Goal: Task Accomplishment & Management: Use online tool/utility

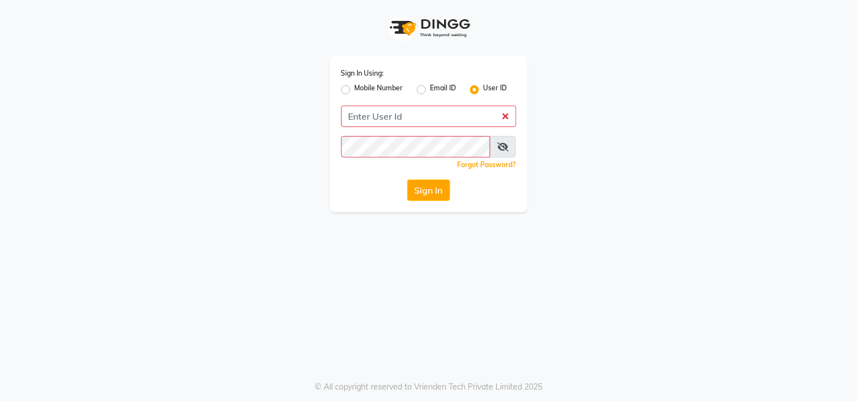
click at [77, 104] on app-login "Sign In Using: Mobile Number Email ID User ID Remember me Forgot Password? Sign…" at bounding box center [428, 106] width 857 height 212
click at [18, 64] on app-login "Sign In Using: Mobile Number Email ID User ID Remember me Forgot Password? Sign…" at bounding box center [428, 106] width 857 height 212
click at [355, 85] on label "Mobile Number" at bounding box center [379, 90] width 49 height 14
click at [355, 85] on input "Mobile Number" at bounding box center [358, 86] width 7 height 7
radio input "true"
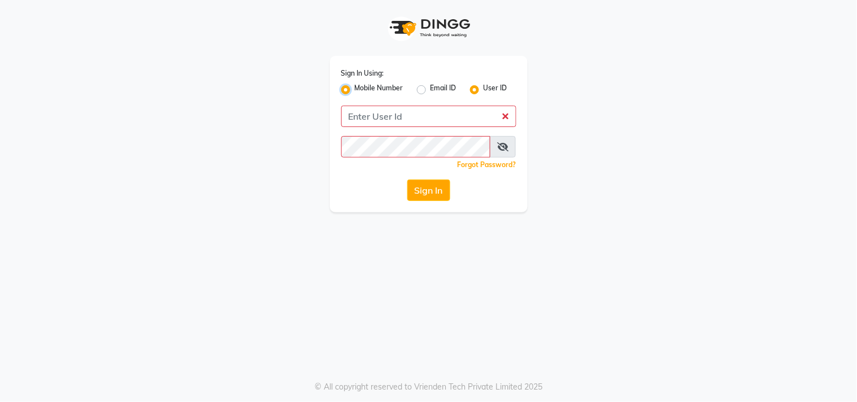
radio input "false"
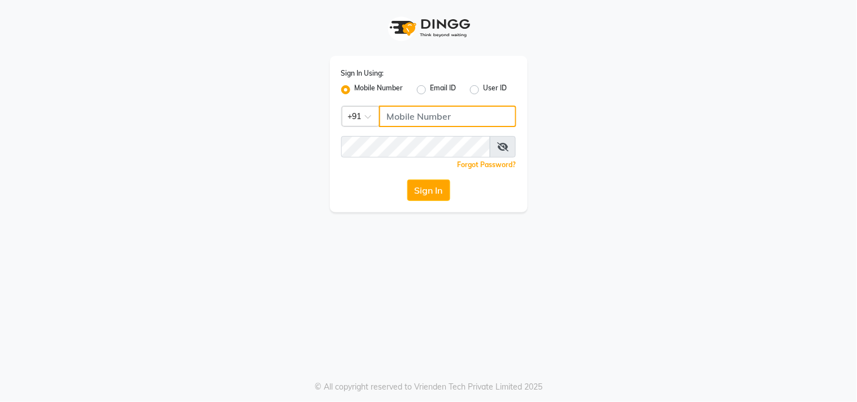
click at [397, 111] on input "Username" at bounding box center [447, 116] width 137 height 21
type input "8530086780"
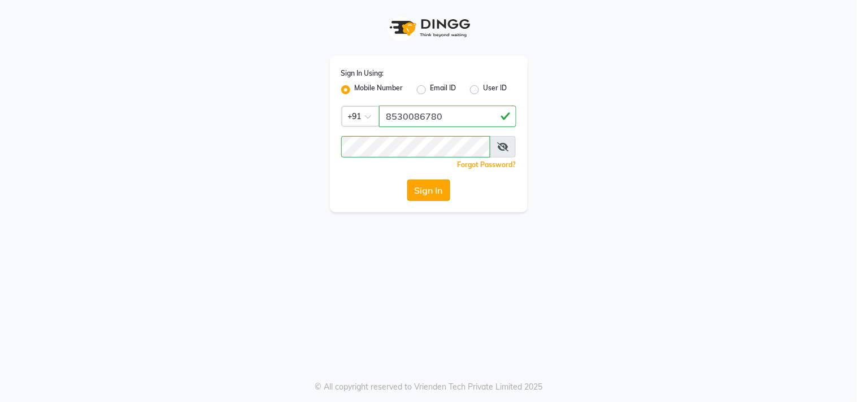
click at [416, 185] on button "Sign In" at bounding box center [428, 190] width 43 height 21
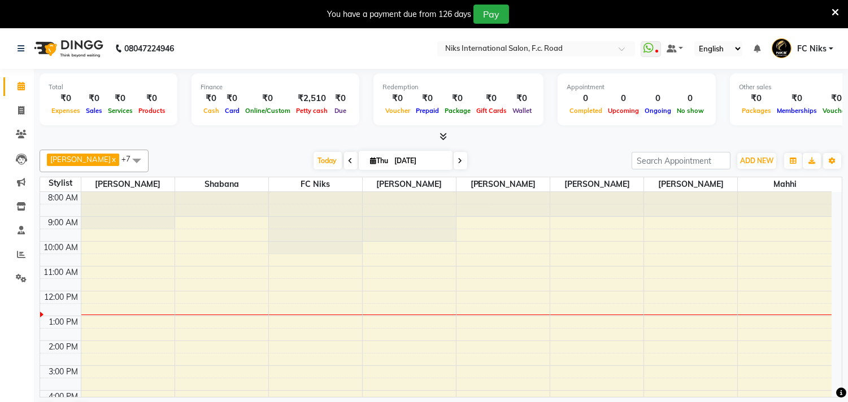
click at [831, 7] on icon at bounding box center [834, 12] width 7 height 10
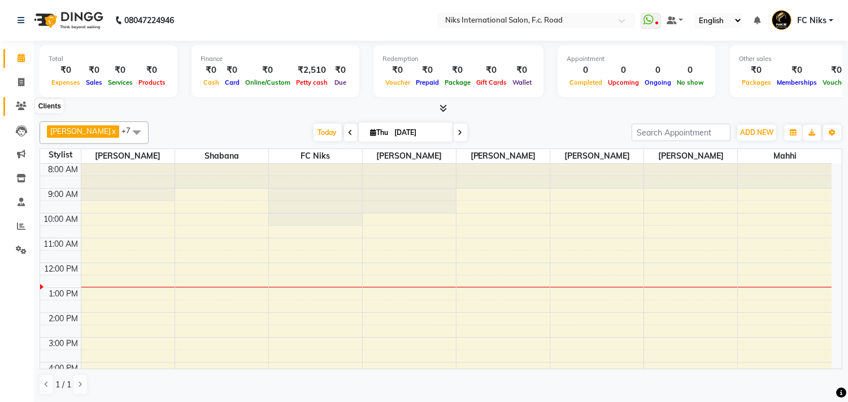
click at [20, 102] on icon at bounding box center [21, 106] width 11 height 8
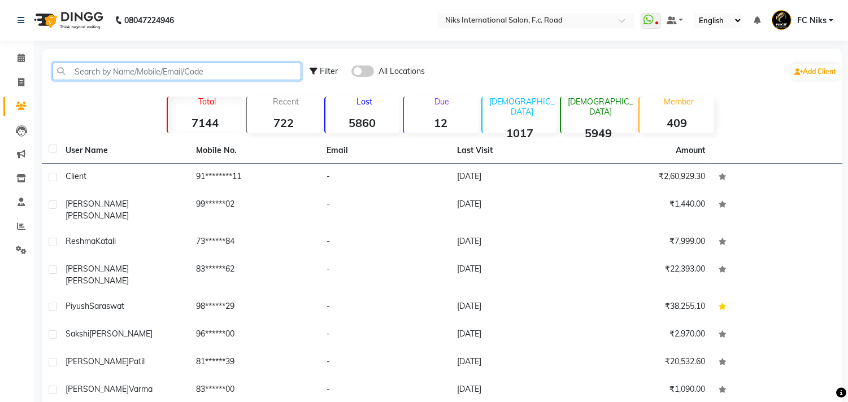
click at [115, 69] on input "text" at bounding box center [177, 72] width 249 height 18
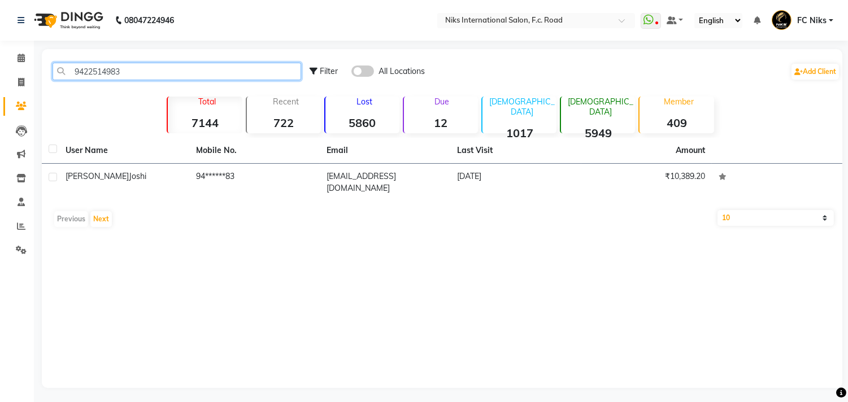
drag, startPoint x: 72, startPoint y: 67, endPoint x: 131, endPoint y: 76, distance: 60.1
click at [131, 76] on input "9422514983" at bounding box center [177, 72] width 249 height 18
type input "9422514983"
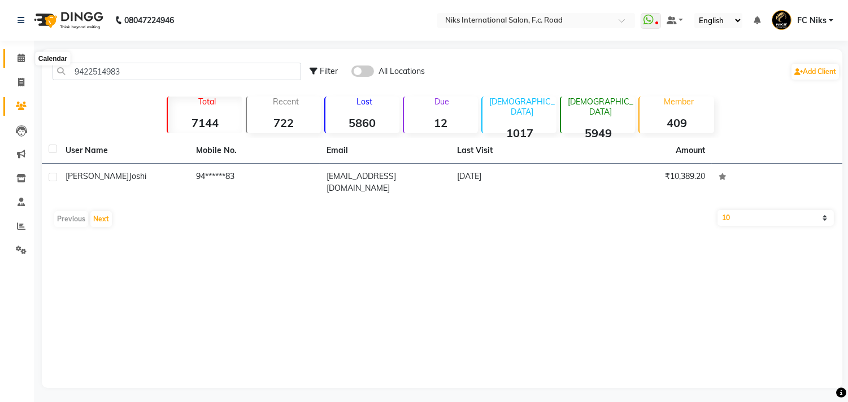
click at [19, 53] on span at bounding box center [21, 58] width 20 height 13
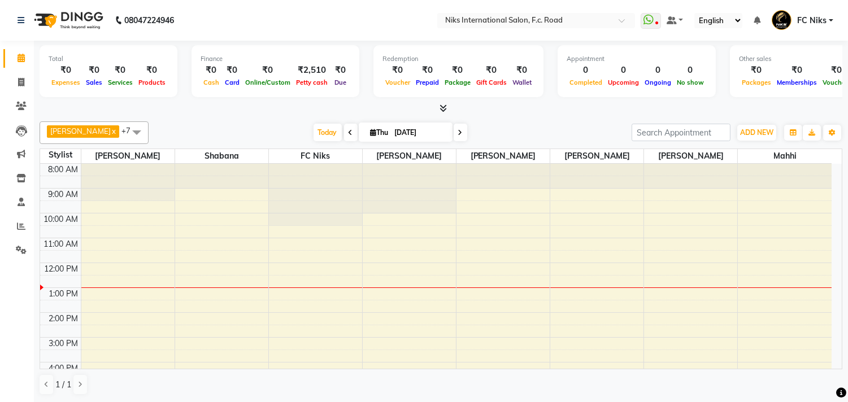
click at [455, 131] on span at bounding box center [461, 133] width 14 height 18
type input "[DATE]"
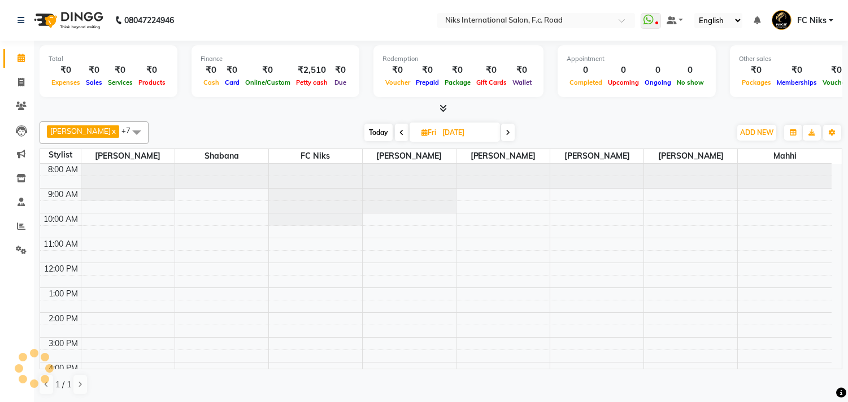
scroll to position [100, 0]
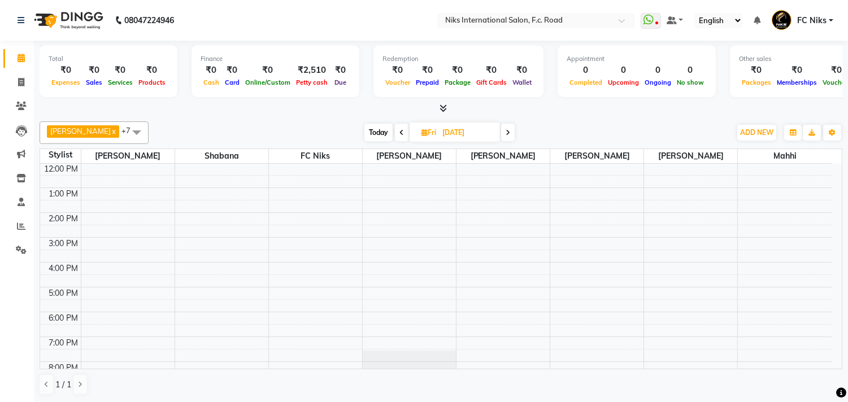
click at [111, 245] on div "8:00 AM 9:00 AM 10:00 AM 11:00 AM 12:00 PM 1:00 PM 2:00 PM 3:00 PM 4:00 PM 5:00…" at bounding box center [435, 250] width 791 height 372
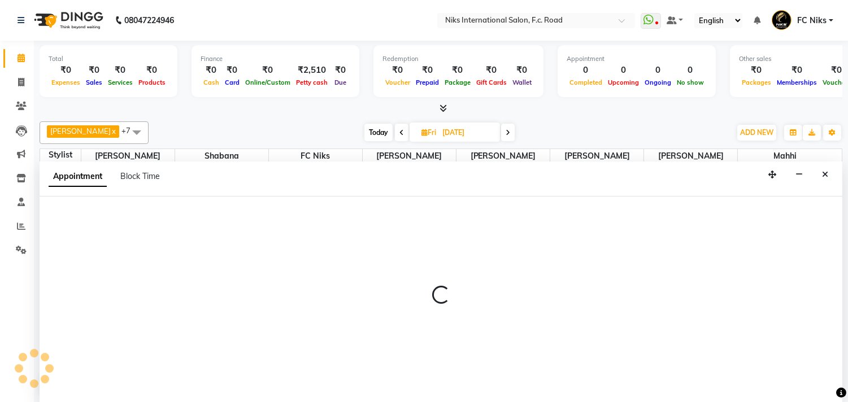
scroll to position [1, 0]
select select "159"
select select "tentative"
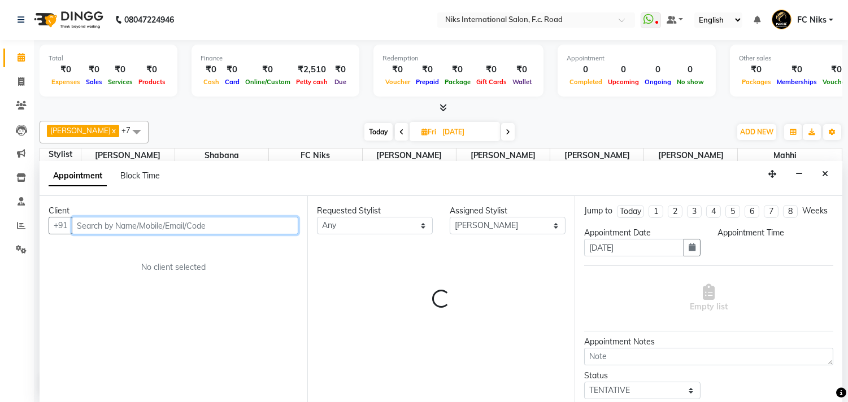
select select "900"
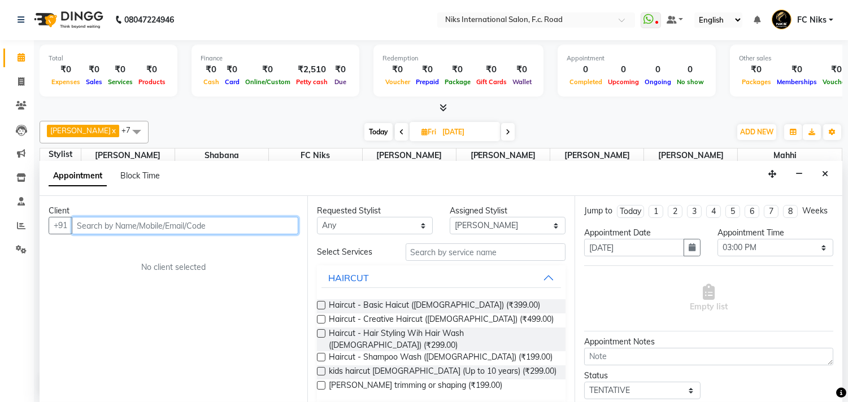
click at [133, 224] on input "text" at bounding box center [185, 226] width 227 height 18
paste input "9422514983"
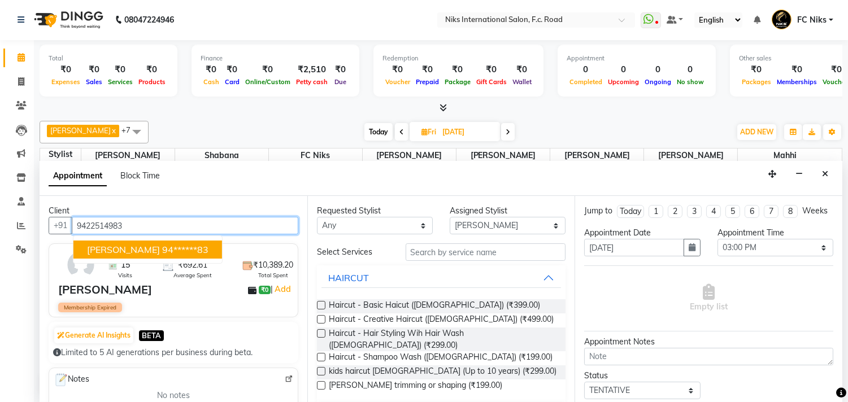
click at [102, 247] on span "[PERSON_NAME]" at bounding box center [123, 249] width 73 height 11
type input "94******83"
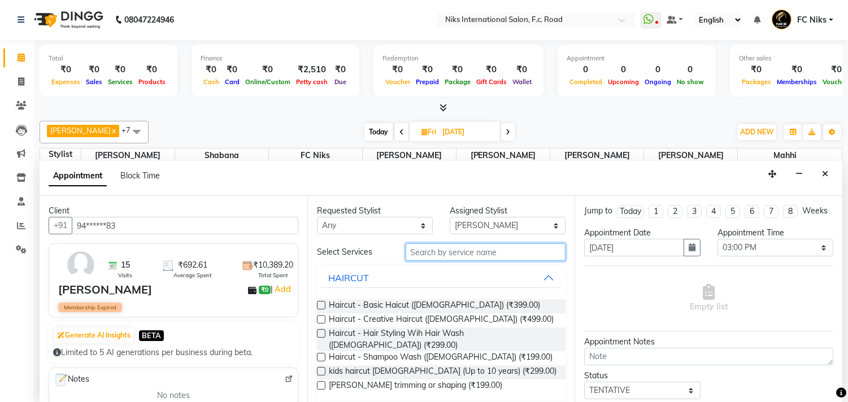
click at [437, 252] on input "text" at bounding box center [486, 252] width 160 height 18
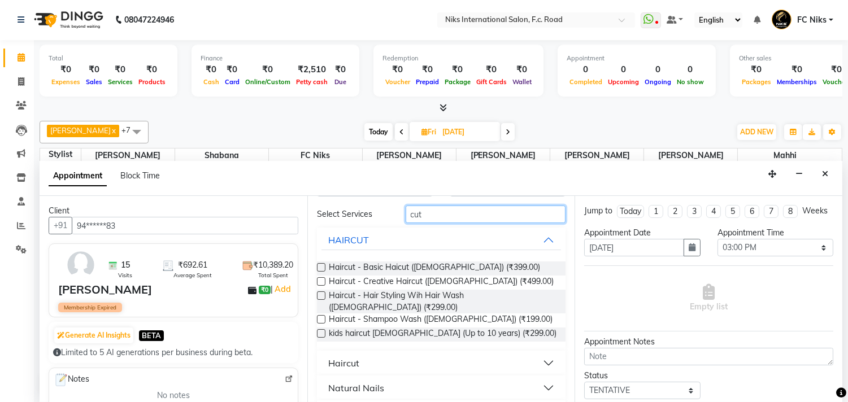
scroll to position [42, 0]
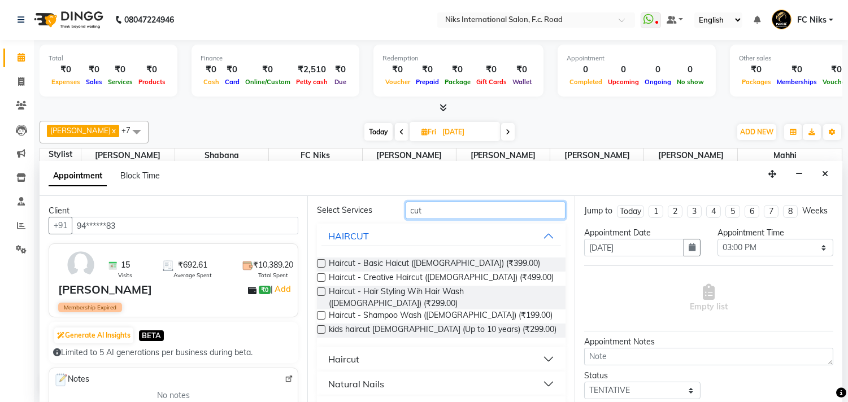
type input "cut"
click at [411, 352] on button "Haircut" at bounding box center [441, 359] width 240 height 20
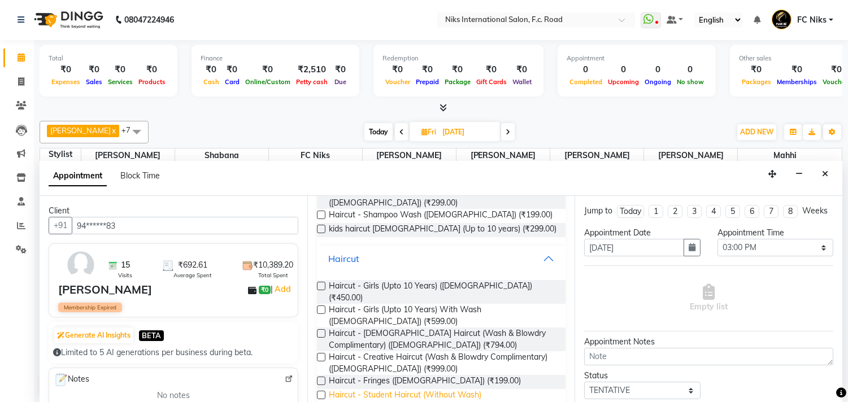
scroll to position [146, 0]
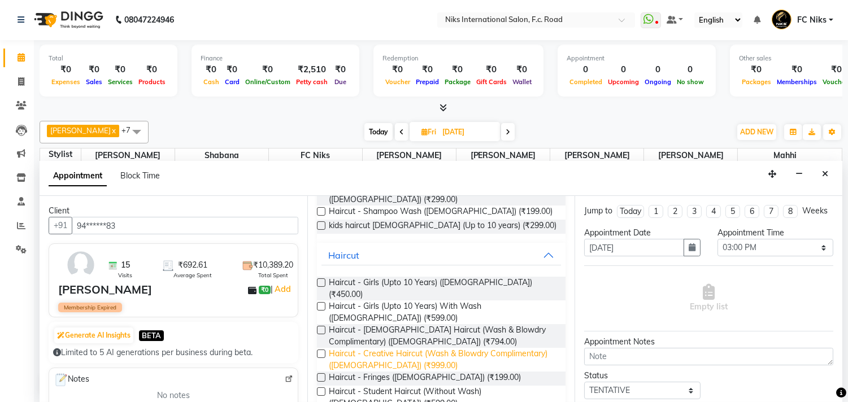
click at [397, 348] on span "Haircut - Creative Haircut (Wash & Blowdry Complimentary) ([DEMOGRAPHIC_DATA]) …" at bounding box center [443, 360] width 228 height 24
checkbox input "false"
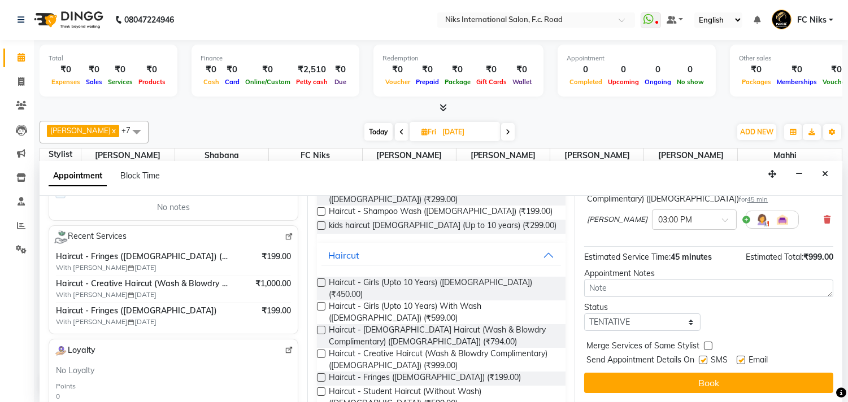
scroll to position [102, 0]
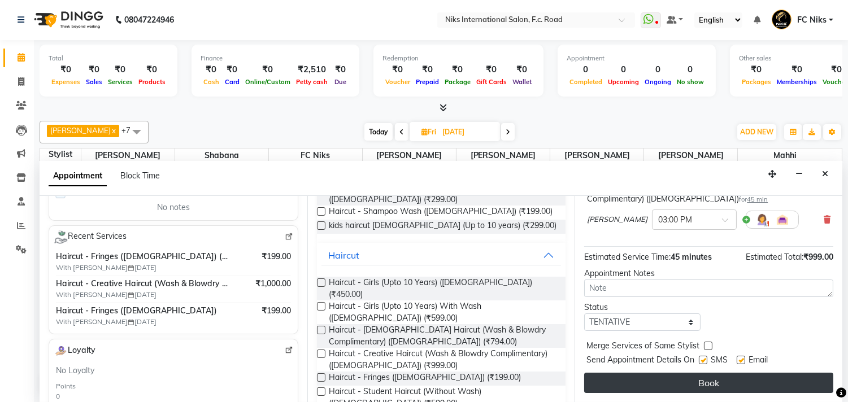
click at [693, 385] on button "Book" at bounding box center [708, 383] width 249 height 20
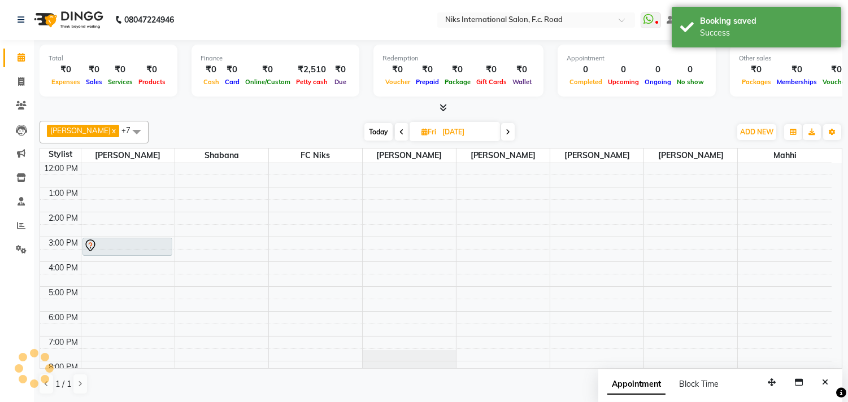
scroll to position [0, 0]
click at [825, 380] on icon "Close" at bounding box center [825, 383] width 6 height 8
click at [370, 136] on span "Today" at bounding box center [378, 133] width 28 height 18
type input "[DATE]"
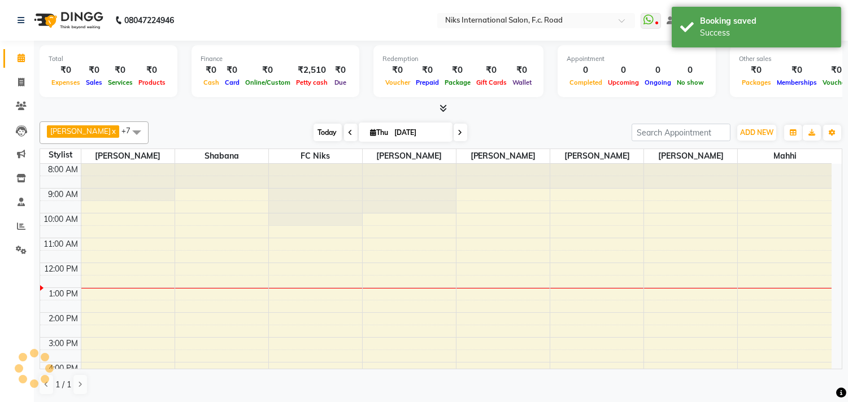
scroll to position [100, 0]
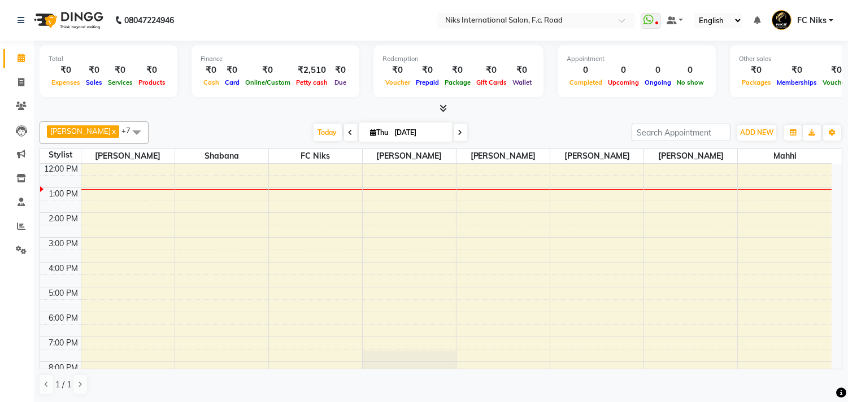
drag, startPoint x: 274, startPoint y: 199, endPoint x: 273, endPoint y: 404, distance: 205.0
click at [273, 402] on html "08047224946 Select Location × Niks International Salon, F.c. Road WhatsApp Stat…" at bounding box center [424, 201] width 848 height 402
click at [829, 18] on link "FC Niks" at bounding box center [803, 20] width 62 height 19
click at [709, 108] on div at bounding box center [441, 109] width 803 height 12
click at [818, 18] on span "FC Niks" at bounding box center [811, 21] width 29 height 12
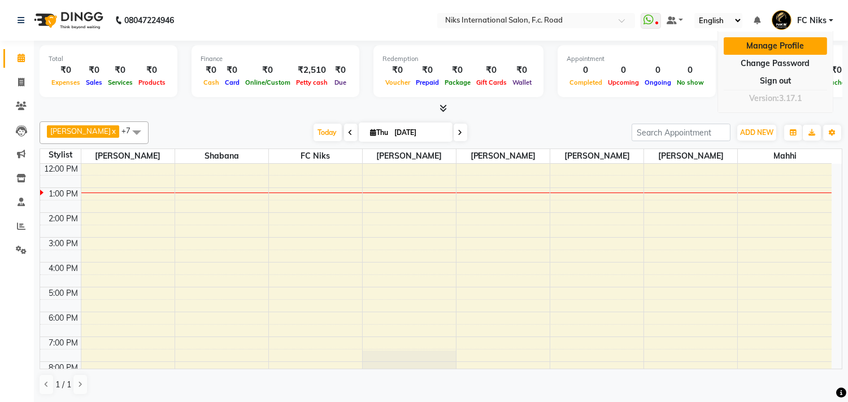
click at [789, 41] on link "Manage Profile" at bounding box center [775, 46] width 103 height 18
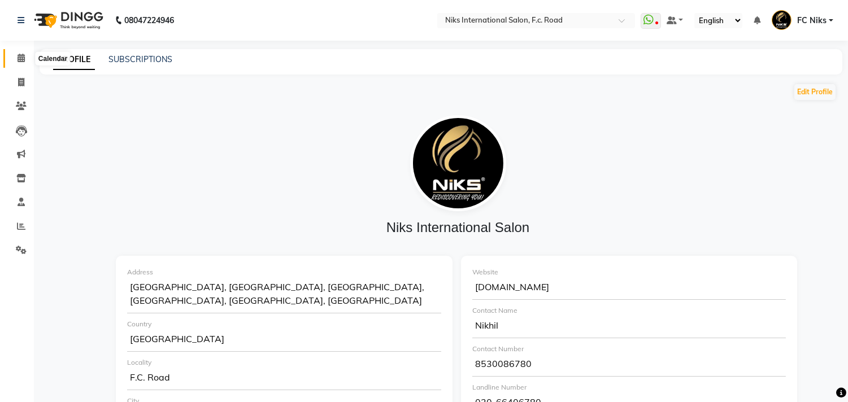
click at [19, 53] on span at bounding box center [21, 58] width 20 height 13
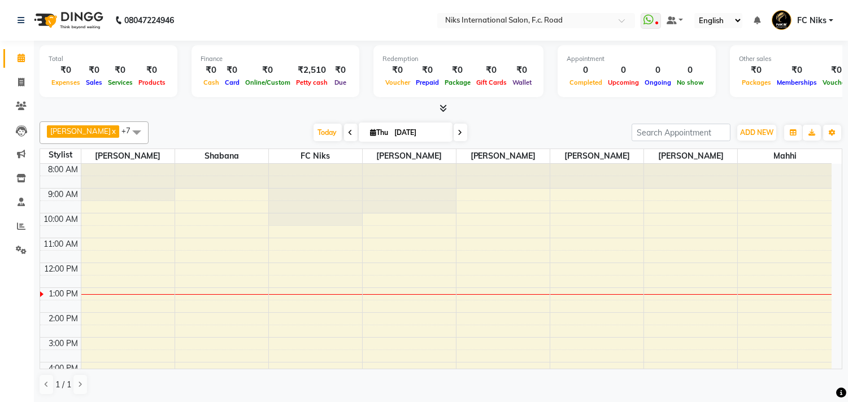
click at [1, 61] on li "Calendar" at bounding box center [17, 58] width 34 height 24
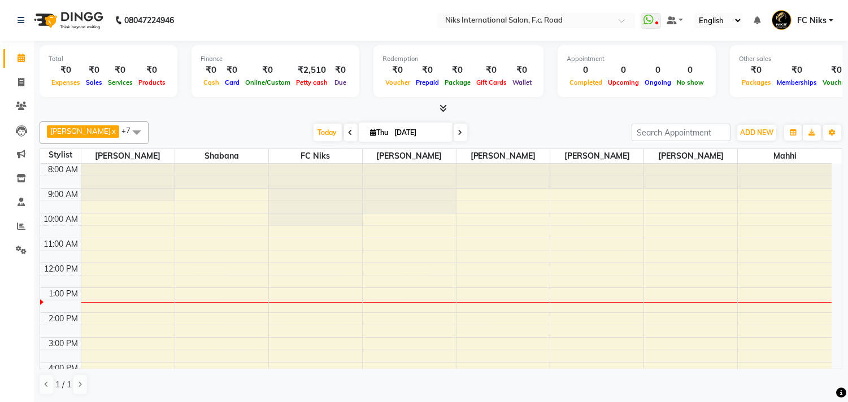
scroll to position [1, 0]
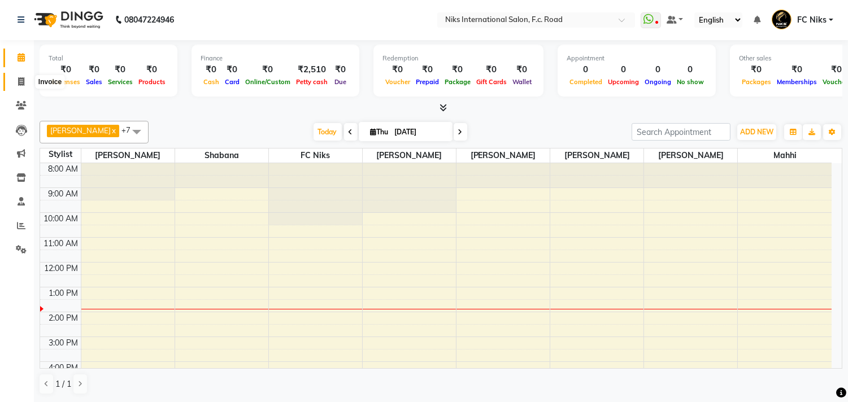
click at [18, 81] on icon at bounding box center [21, 81] width 6 height 8
select select "7"
select select "service"
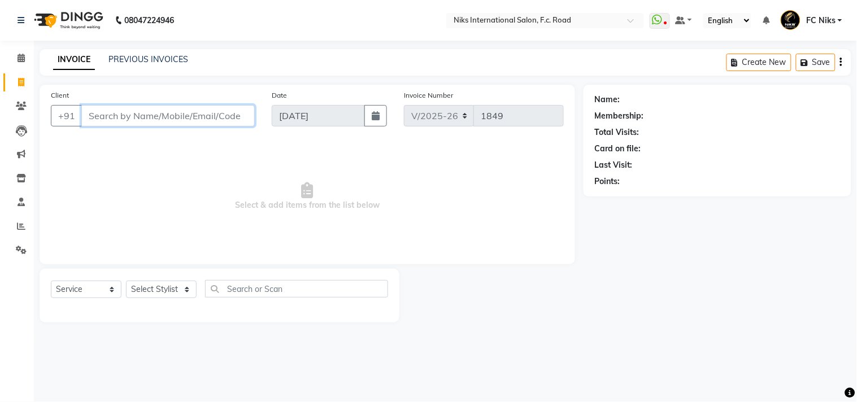
click at [193, 115] on input "Client" at bounding box center [167, 115] width 173 height 21
type input "8668317409"
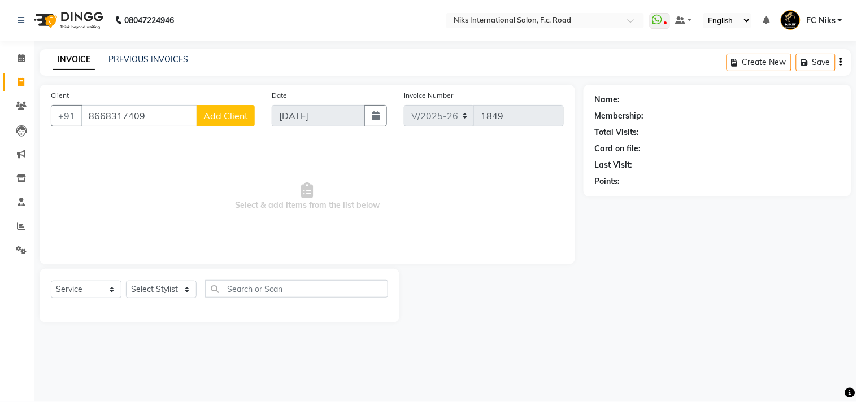
click at [245, 117] on span "Add Client" at bounding box center [225, 115] width 45 height 11
select select "22"
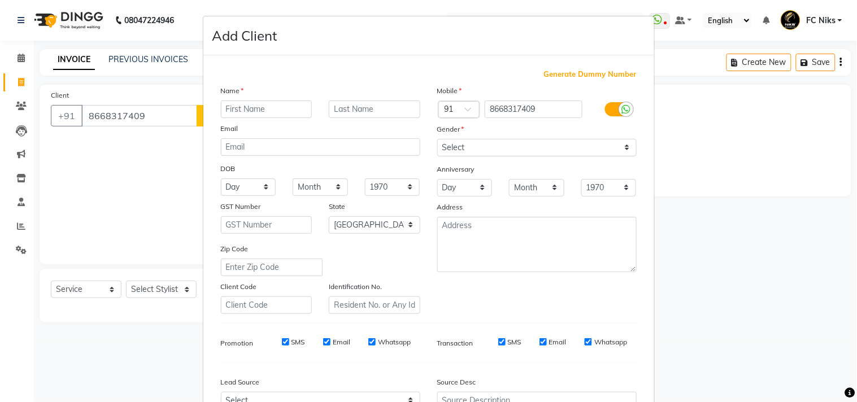
click at [244, 109] on input "text" at bounding box center [267, 110] width 92 height 18
type input "[PERSON_NAME]"
click at [339, 107] on input "text" at bounding box center [375, 110] width 92 height 18
type input "Alpunte"
click at [478, 148] on select "Select [DEMOGRAPHIC_DATA] [DEMOGRAPHIC_DATA] Other Prefer Not To Say" at bounding box center [536, 148] width 199 height 18
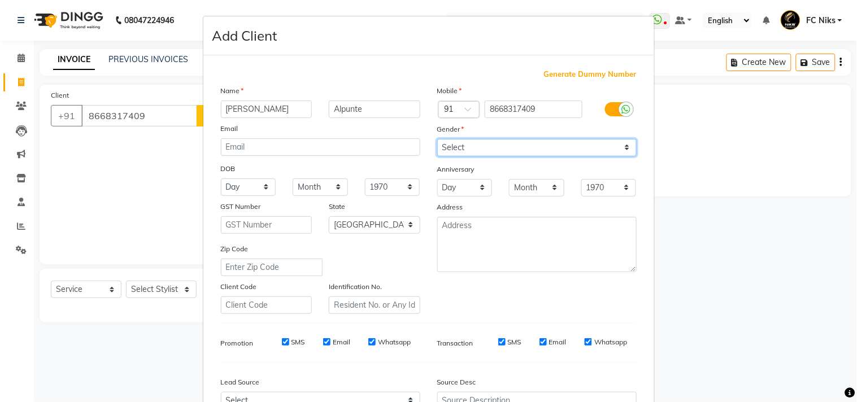
select select "[DEMOGRAPHIC_DATA]"
click at [437, 139] on select "Select [DEMOGRAPHIC_DATA] [DEMOGRAPHIC_DATA] Other Prefer Not To Say" at bounding box center [536, 148] width 199 height 18
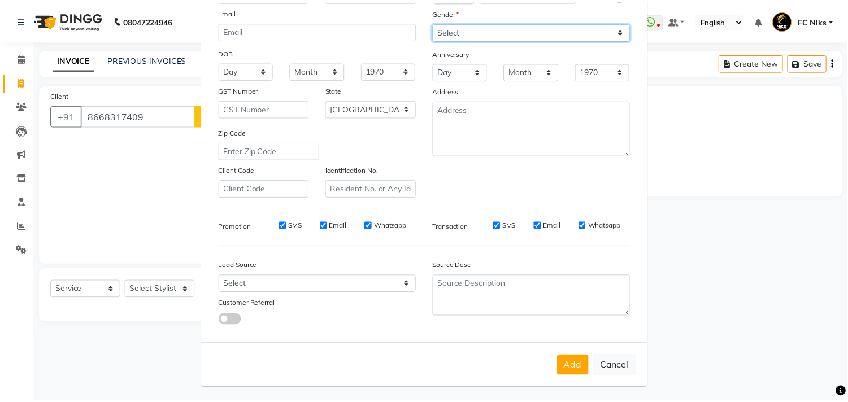
scroll to position [120, 0]
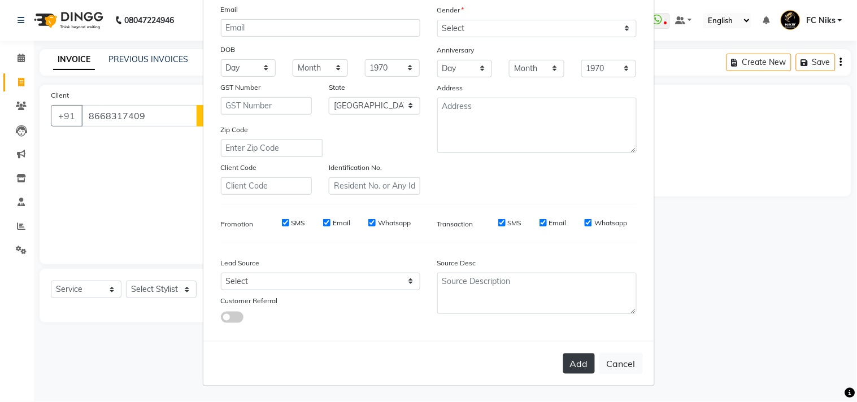
click at [571, 359] on button "Add" at bounding box center [579, 364] width 32 height 20
type input "86******09"
select select
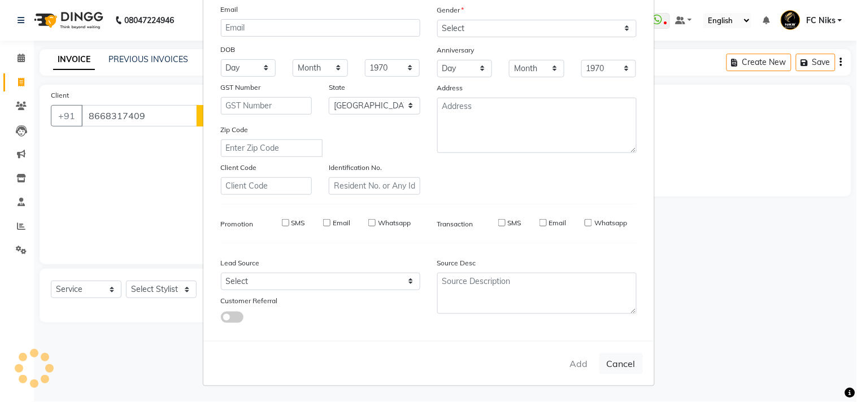
select select "null"
select select
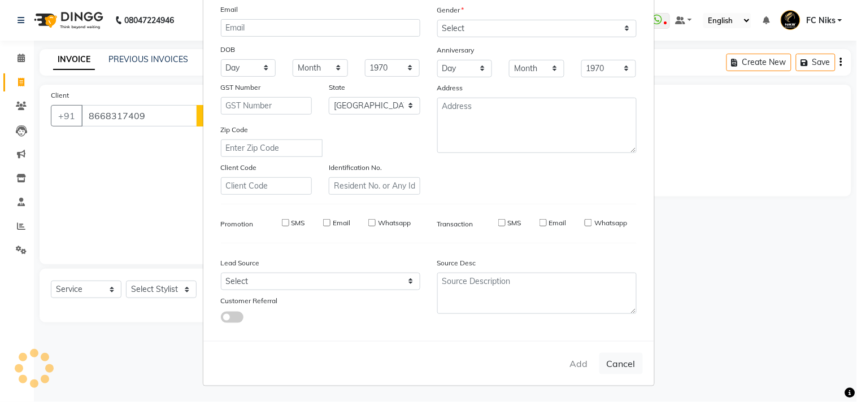
checkbox input "false"
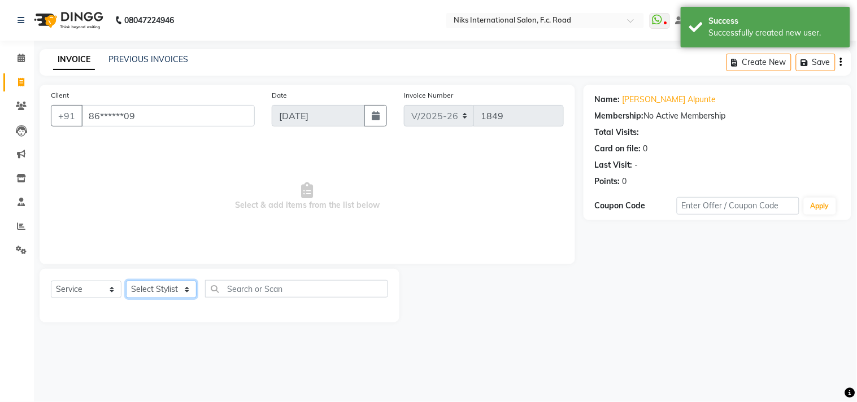
click at [170, 290] on select "Select Stylist [PERSON_NAME] [PERSON_NAME] CA [PERSON_NAME] Niks [PERSON_NAME] …" at bounding box center [161, 290] width 71 height 18
click at [161, 292] on select "Select Stylist [PERSON_NAME] [PERSON_NAME] CA [PERSON_NAME] Niks [PERSON_NAME] …" at bounding box center [161, 290] width 71 height 18
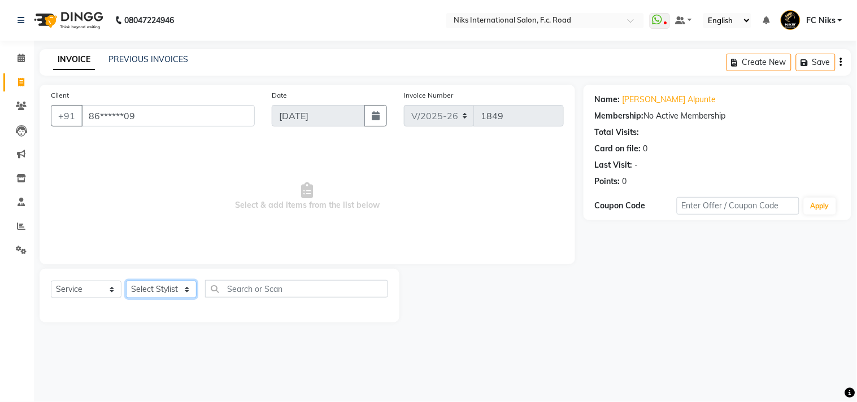
select select "159"
click at [126, 281] on select "Select Stylist [PERSON_NAME] [PERSON_NAME] CA [PERSON_NAME] Niks [PERSON_NAME] …" at bounding box center [161, 290] width 71 height 18
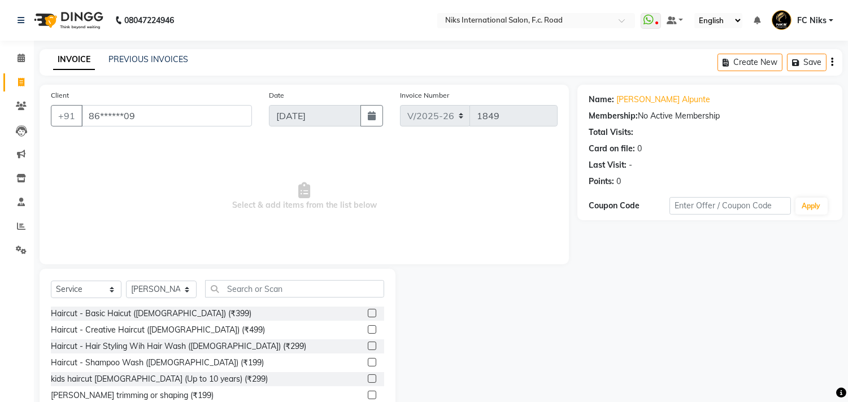
click at [180, 258] on div "Client +91 86******09 Date [DATE] Invoice Number V/2025 V/[PHONE_NUMBER] Select…" at bounding box center [304, 175] width 529 height 180
click at [186, 329] on div "Haircut - Creative Haircut ([DEMOGRAPHIC_DATA]) (₹499)" at bounding box center [158, 330] width 214 height 12
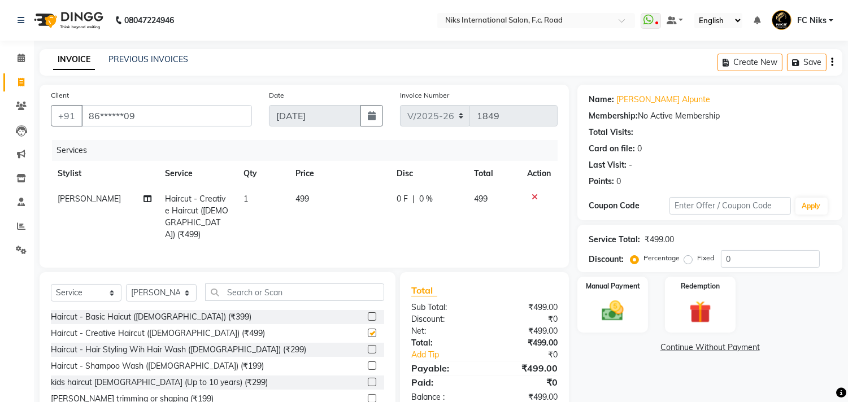
checkbox input "false"
click at [312, 201] on td "499" at bounding box center [339, 216] width 101 height 61
select select "159"
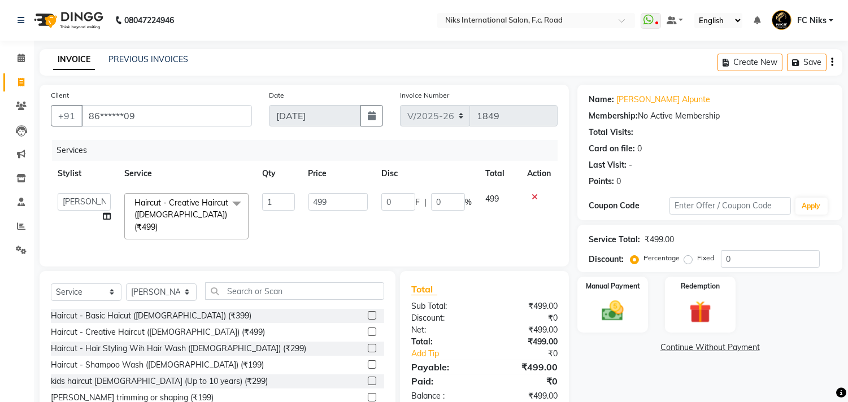
click at [339, 207] on input "499" at bounding box center [337, 202] width 59 height 18
type input "4"
type input "500"
click at [608, 319] on img at bounding box center [612, 311] width 37 height 27
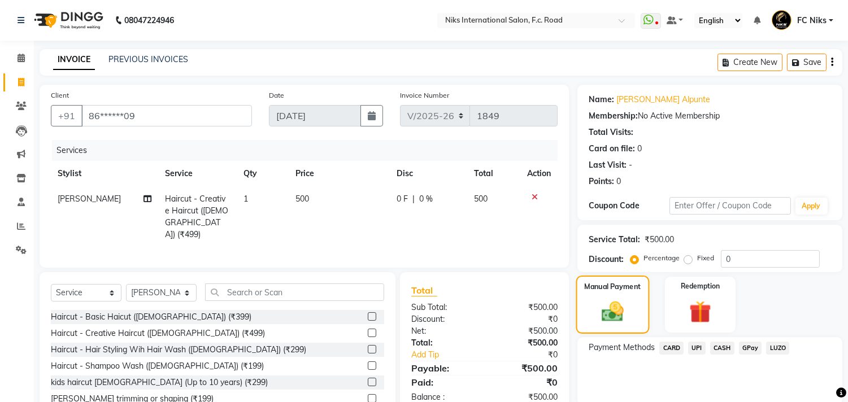
scroll to position [51, 0]
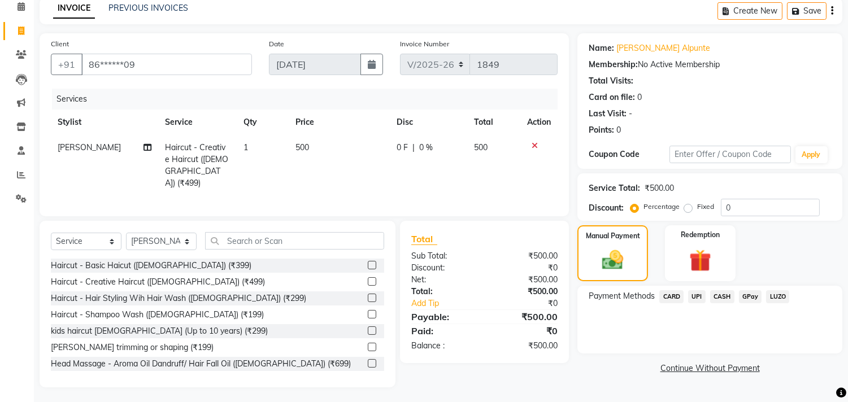
click at [672, 295] on span "CARD" at bounding box center [671, 296] width 24 height 13
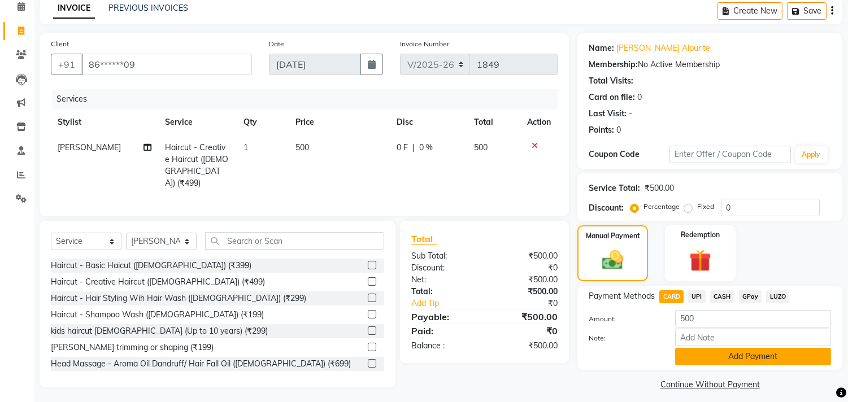
click at [729, 360] on button "Add Payment" at bounding box center [753, 357] width 156 height 18
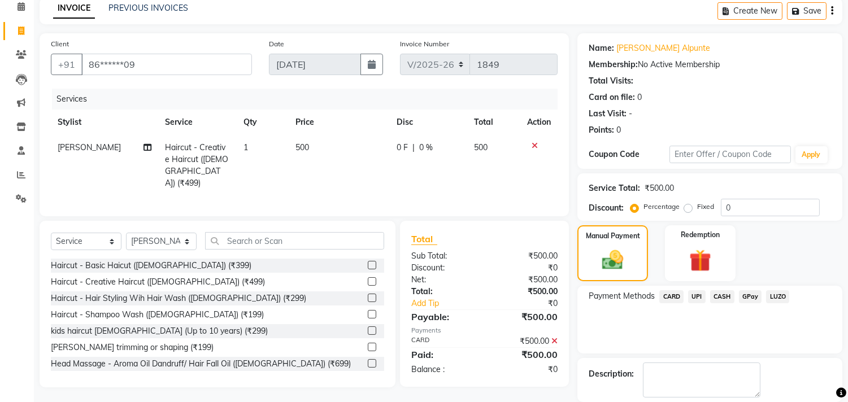
scroll to position [106, 0]
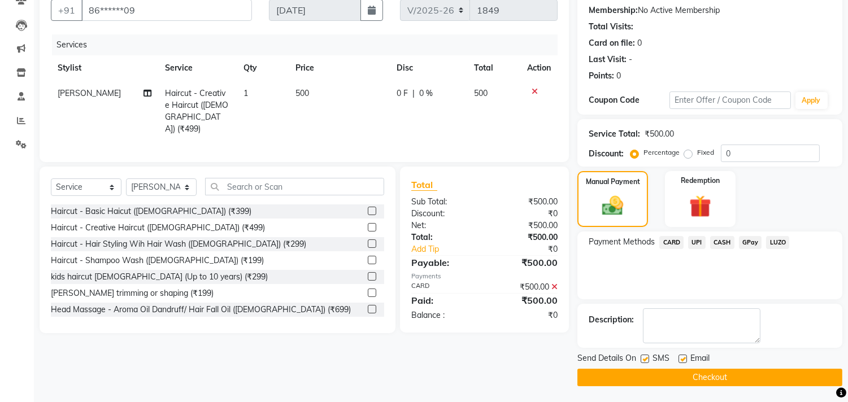
click at [729, 372] on button "Checkout" at bounding box center [709, 378] width 265 height 18
